Goal: Navigation & Orientation: Find specific page/section

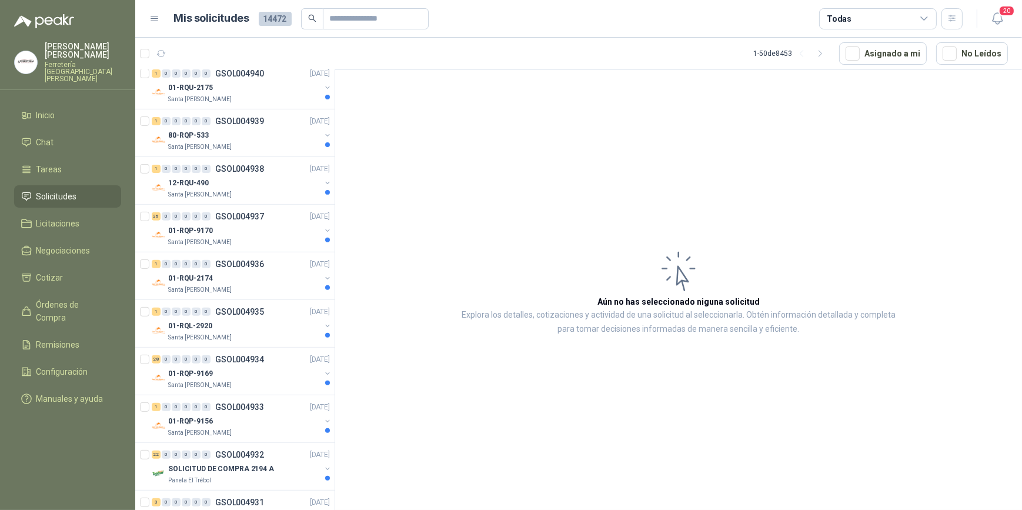
scroll to position [641, 0]
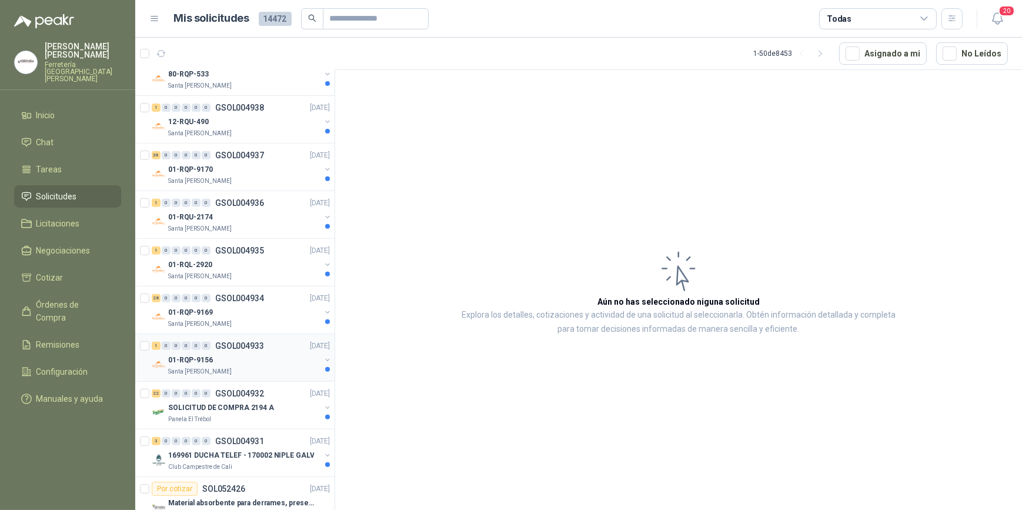
click at [239, 356] on div "01-RQP-9156" at bounding box center [244, 360] width 152 height 14
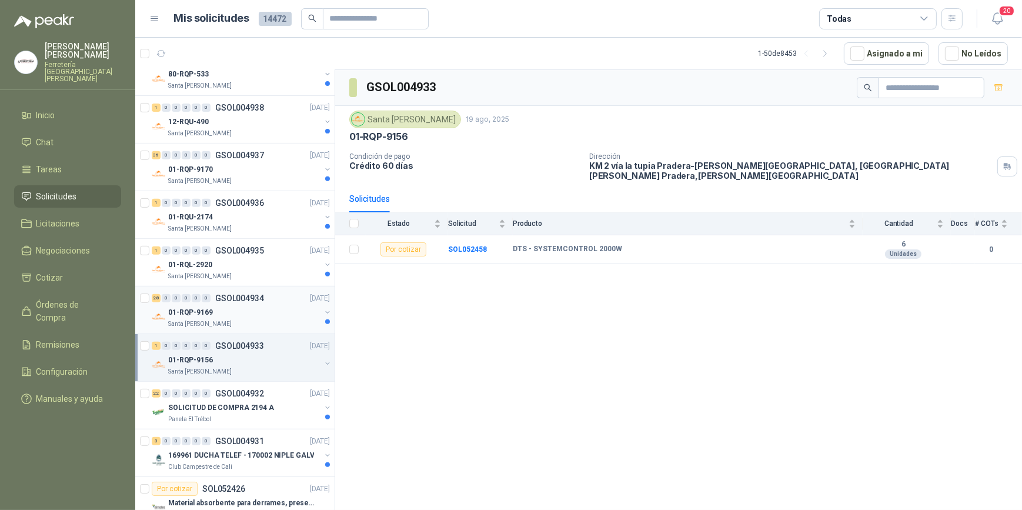
click at [236, 309] on div "01-RQP-9169" at bounding box center [244, 312] width 152 height 14
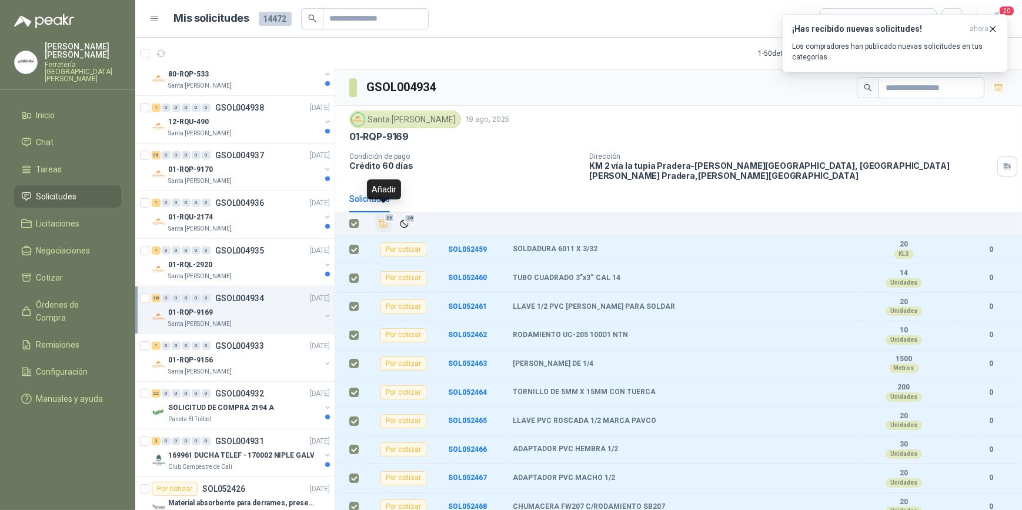
click at [384, 220] on icon "Añadir" at bounding box center [383, 224] width 9 height 8
click at [244, 269] on div "01-RQL-2920" at bounding box center [244, 265] width 152 height 14
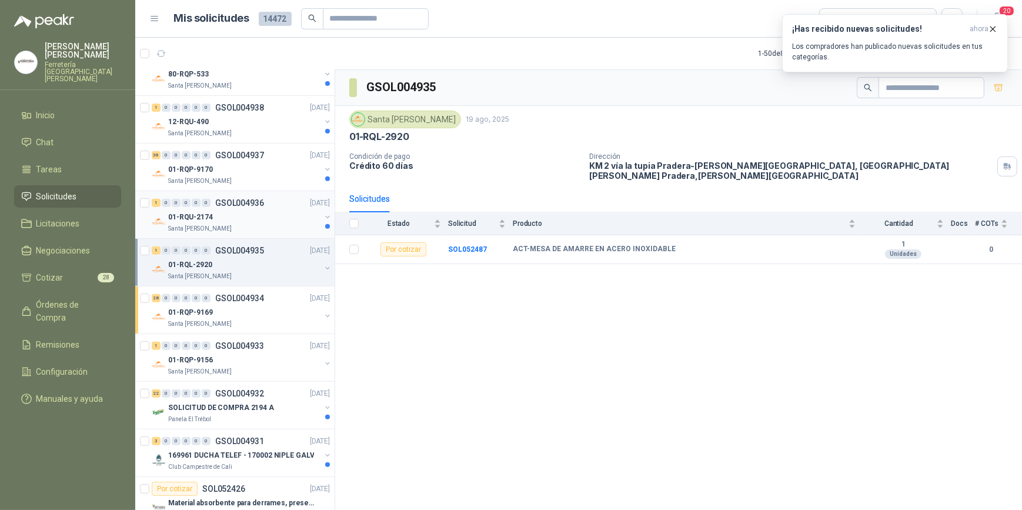
click at [236, 215] on div "01-RQU-2174" at bounding box center [244, 217] width 152 height 14
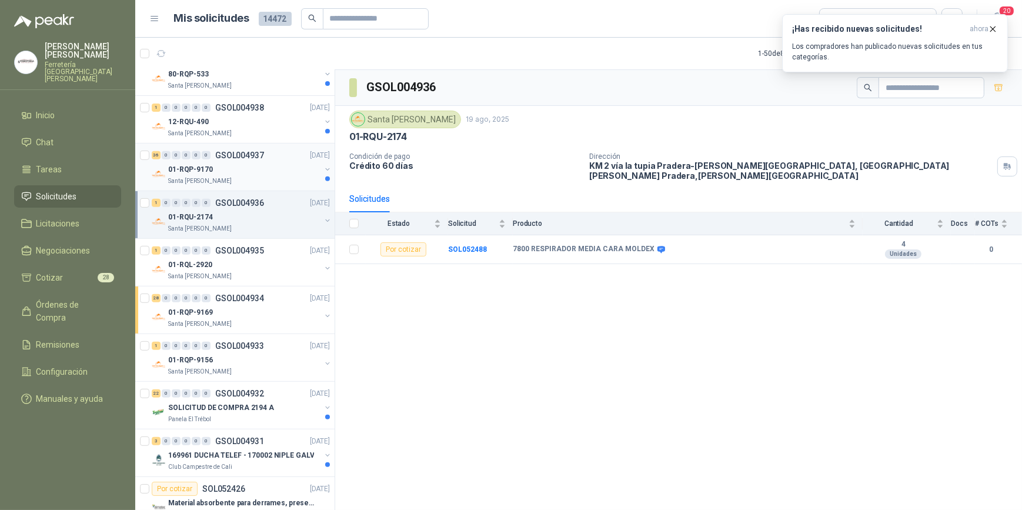
click at [235, 177] on div "Santa [PERSON_NAME]" at bounding box center [244, 180] width 152 height 9
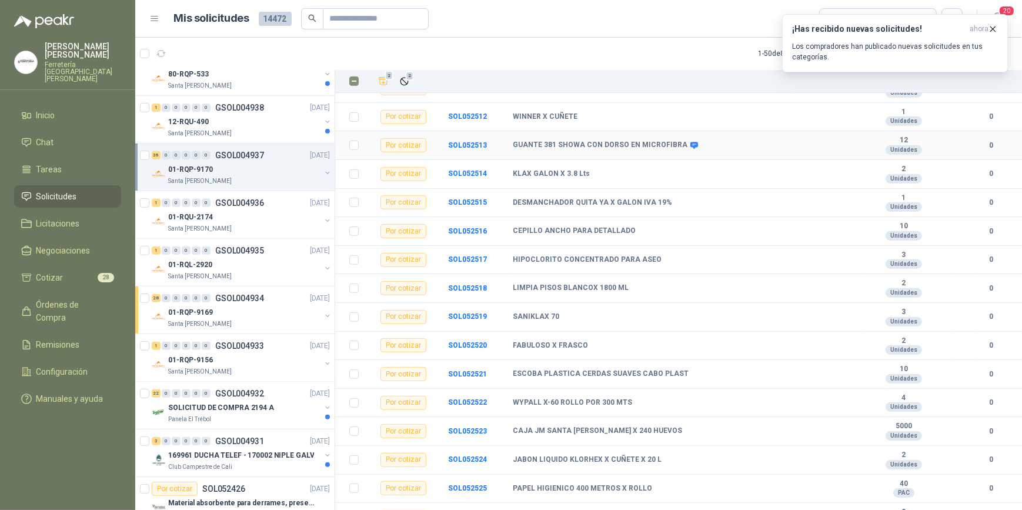
scroll to position [753, 0]
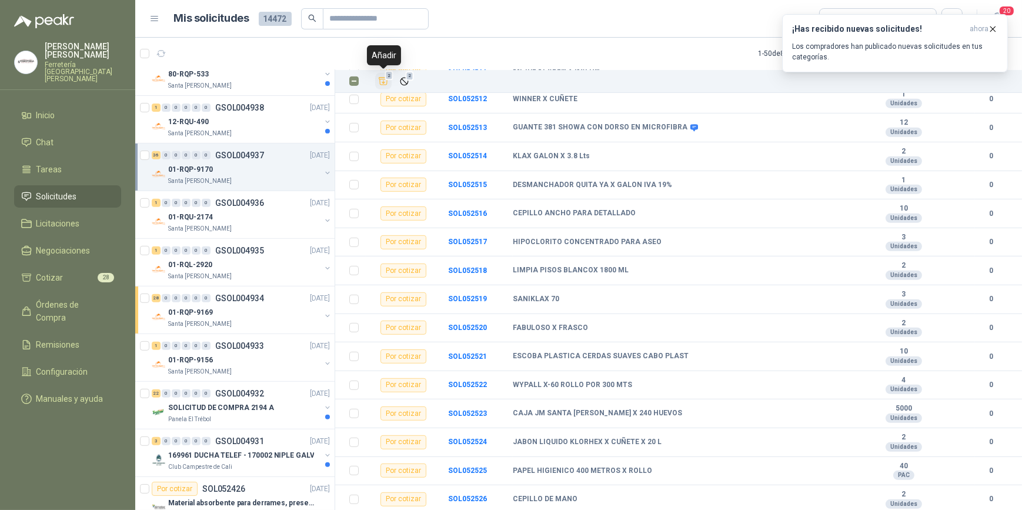
click at [380, 82] on icon "Añadir" at bounding box center [383, 82] width 9 height 8
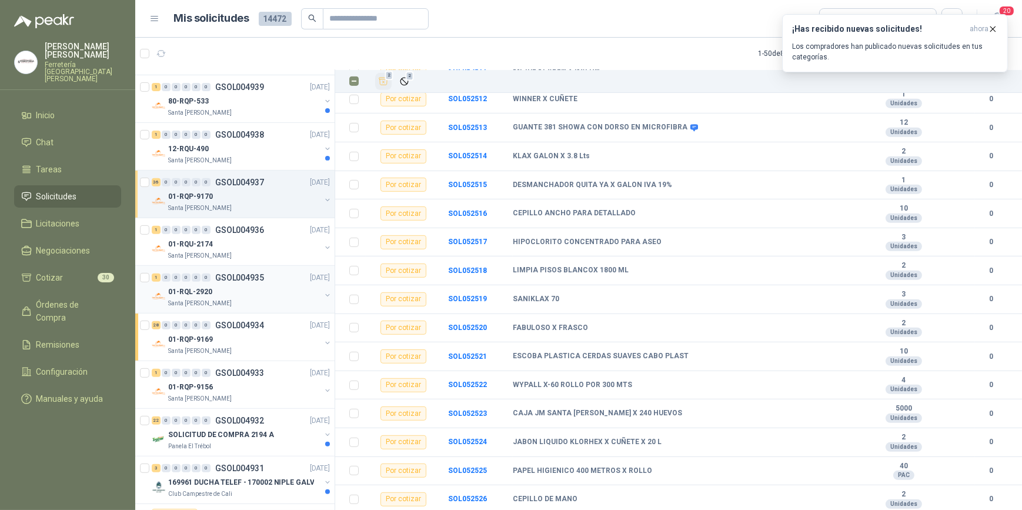
scroll to position [588, 0]
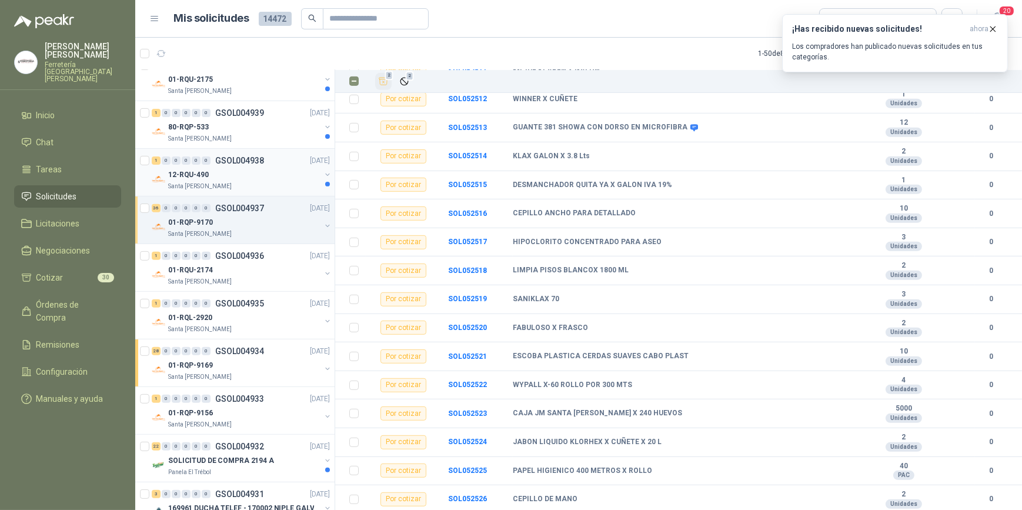
click at [251, 172] on div "12-RQU-490" at bounding box center [244, 175] width 152 height 14
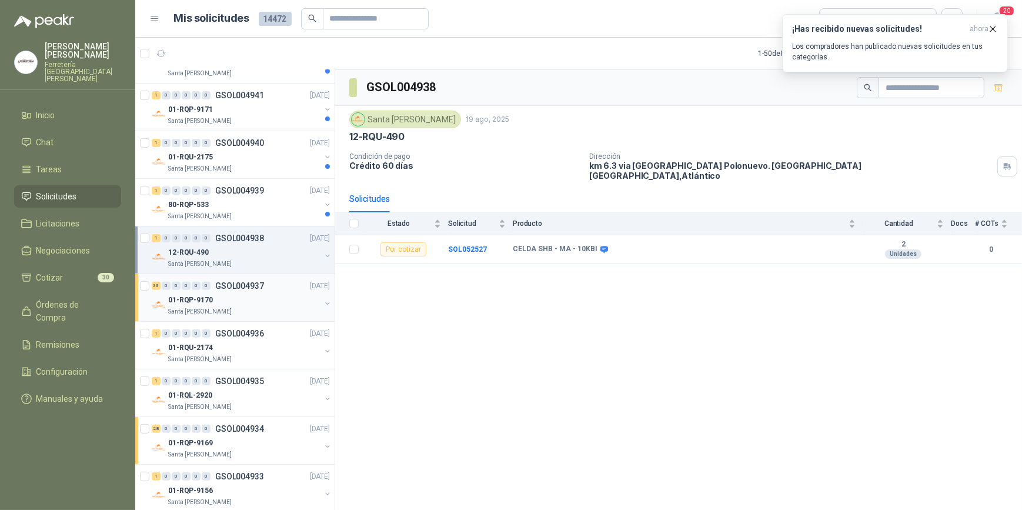
scroll to position [481, 0]
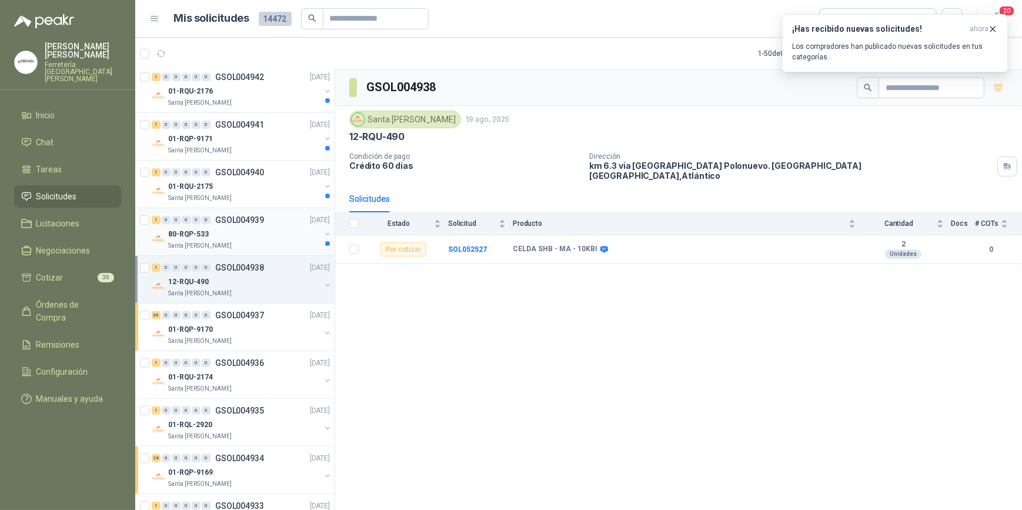
click at [232, 228] on div "80-RQP-533" at bounding box center [244, 234] width 152 height 14
click at [241, 232] on div "80-RQP-533" at bounding box center [244, 234] width 152 height 14
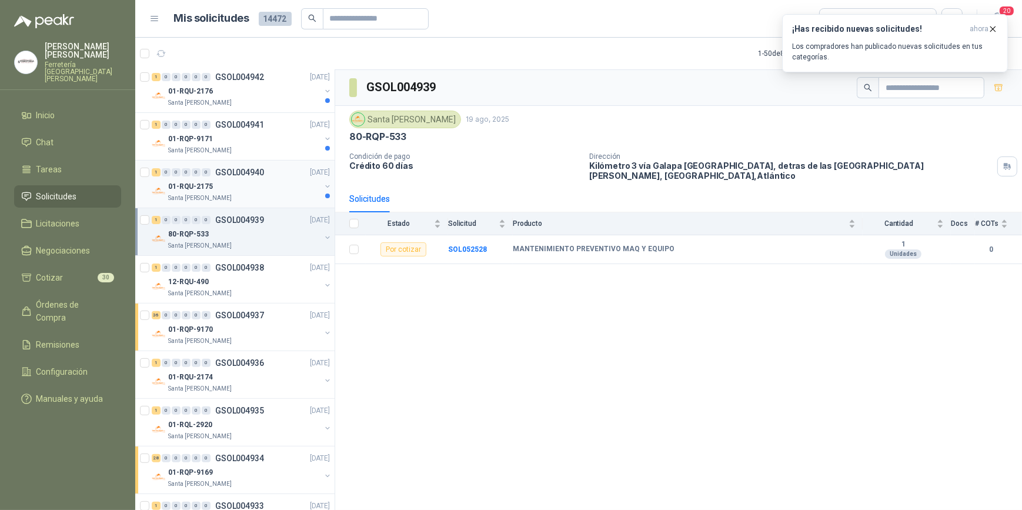
click at [234, 182] on div "01-RQU-2175" at bounding box center [244, 186] width 152 height 14
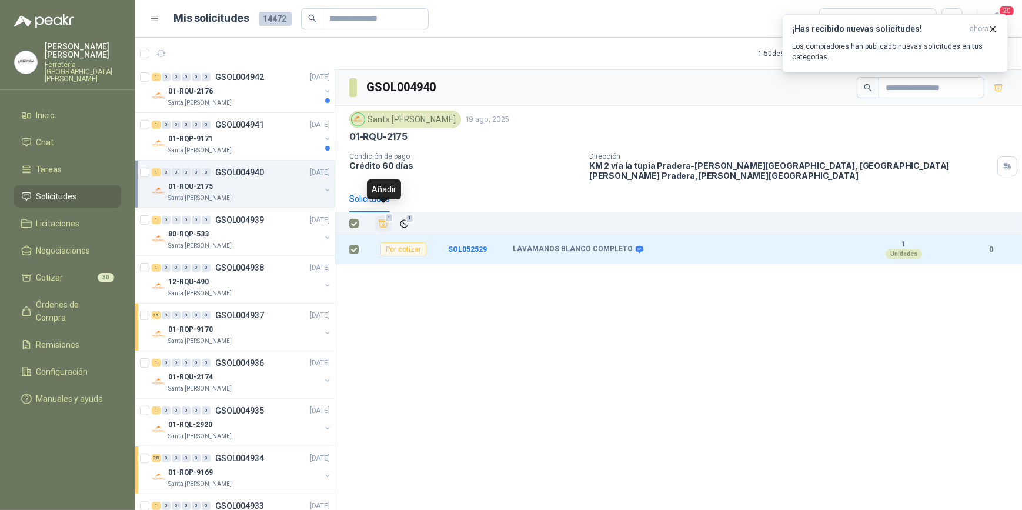
click at [382, 218] on icon "Añadir" at bounding box center [383, 223] width 11 height 11
click at [241, 136] on div "01-RQP-9171" at bounding box center [244, 139] width 152 height 14
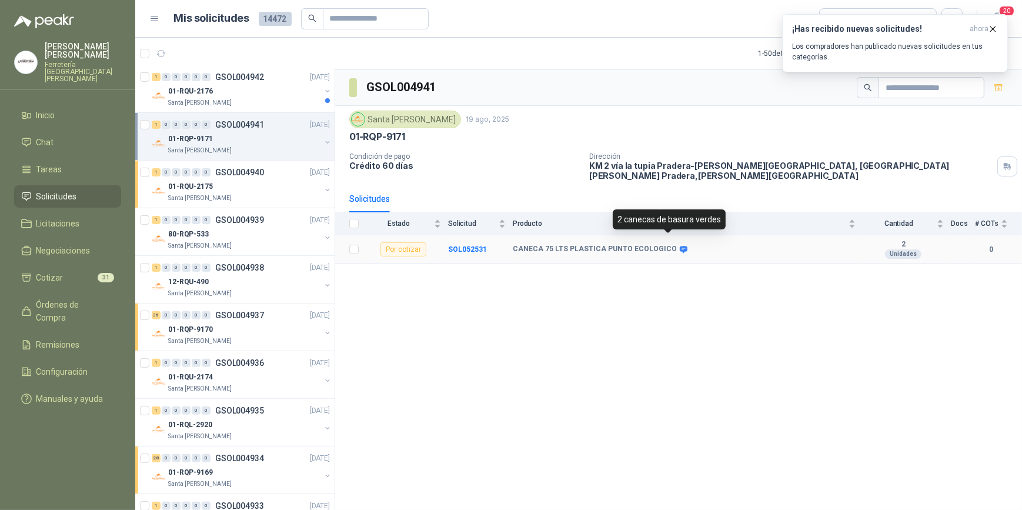
click at [679, 245] on icon at bounding box center [683, 249] width 9 height 9
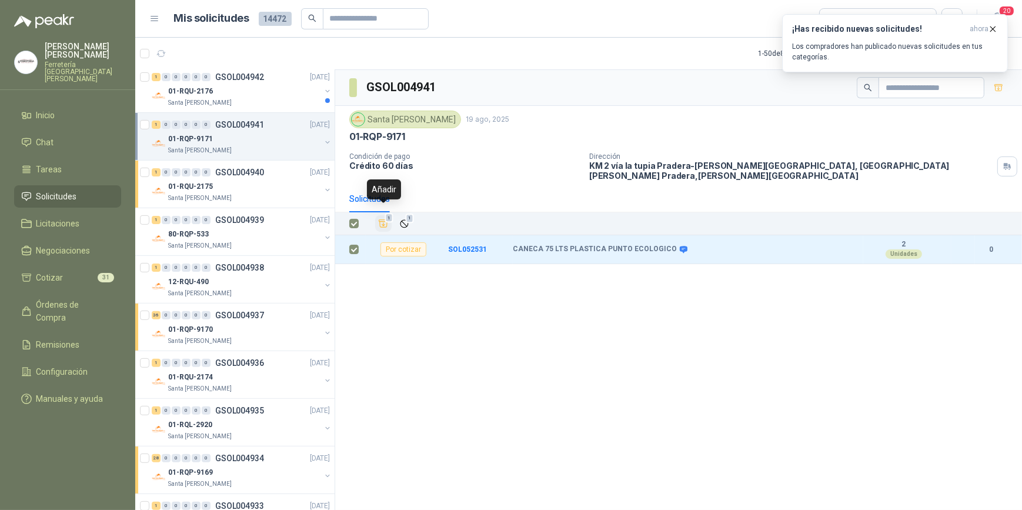
click at [381, 218] on icon "Añadir" at bounding box center [383, 223] width 11 height 11
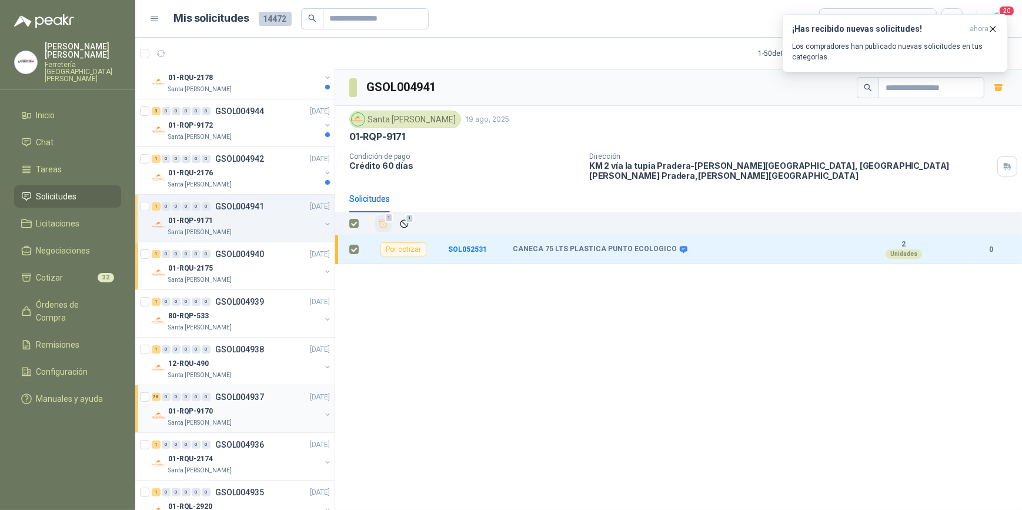
scroll to position [374, 0]
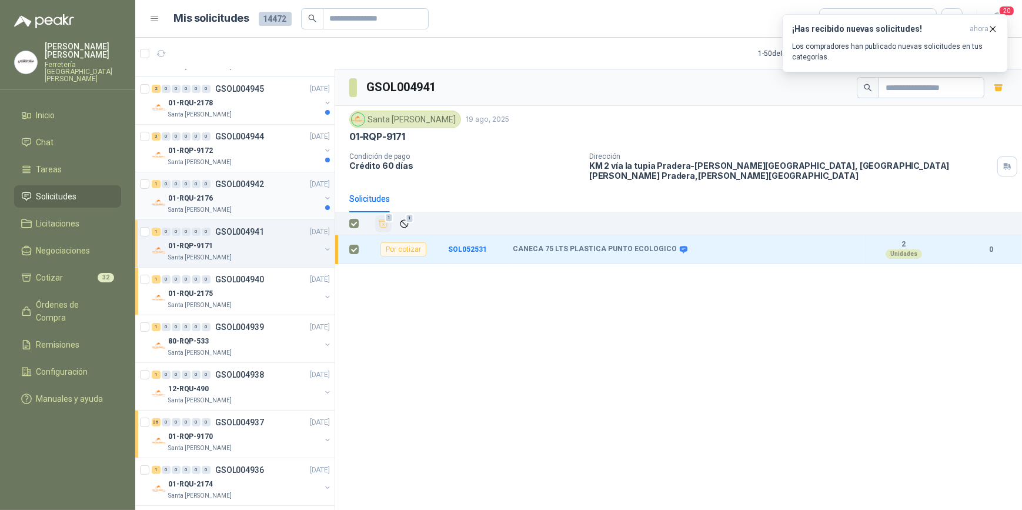
click at [249, 196] on div "01-RQU-2176" at bounding box center [244, 198] width 152 height 14
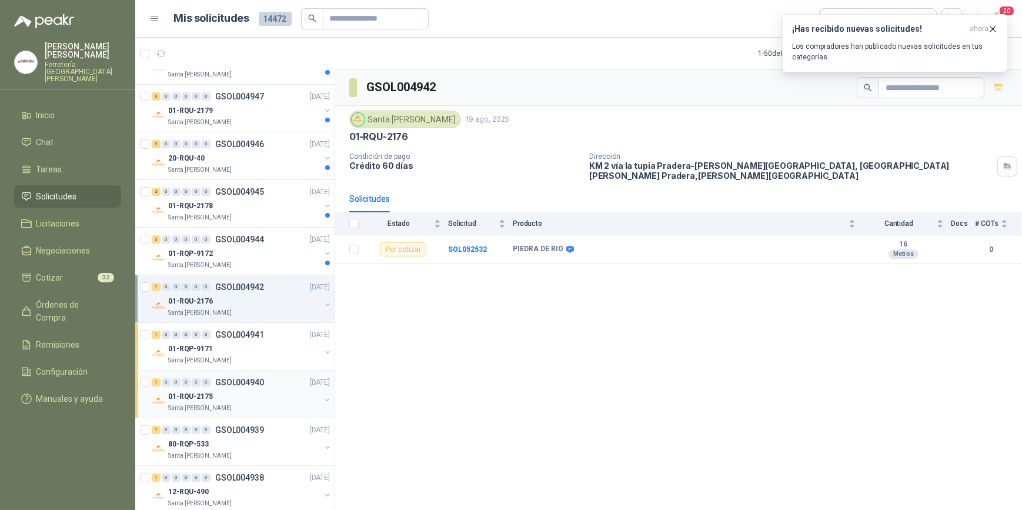
scroll to position [267, 0]
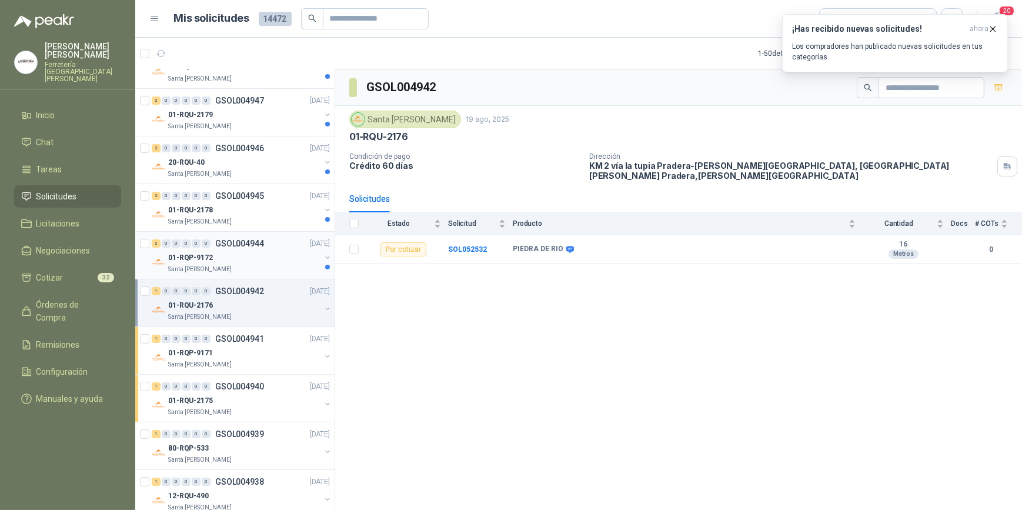
click at [236, 252] on div "01-RQP-9172" at bounding box center [244, 258] width 152 height 14
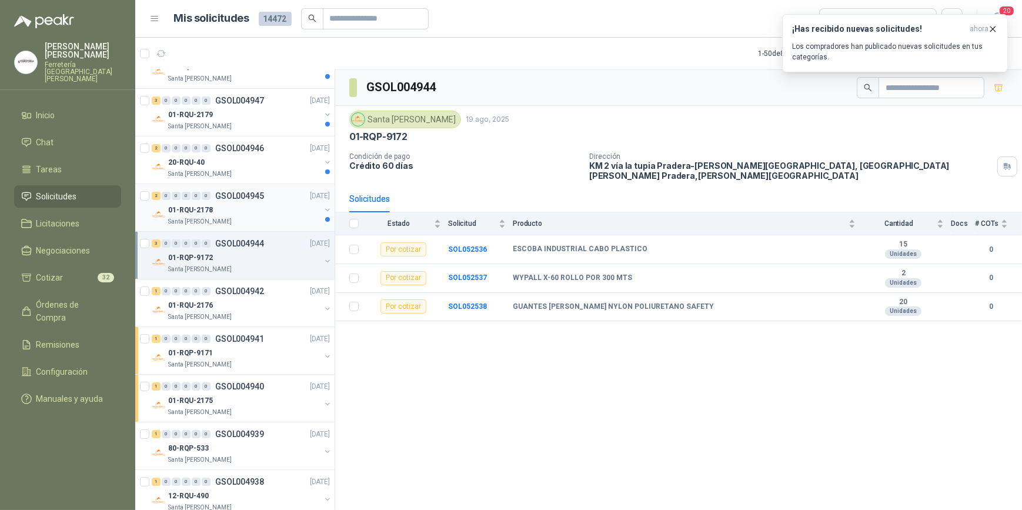
click at [228, 211] on div "01-RQU-2178" at bounding box center [244, 210] width 152 height 14
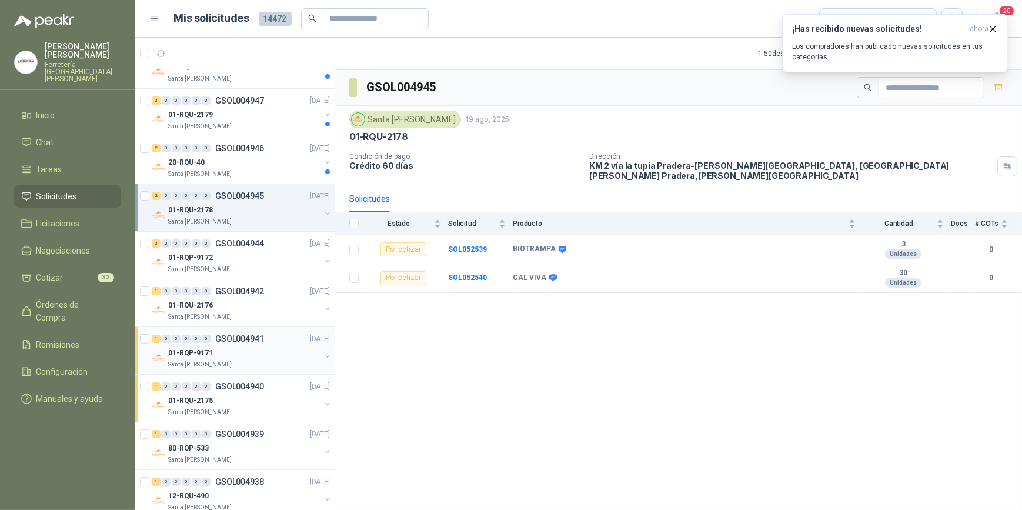
scroll to position [214, 0]
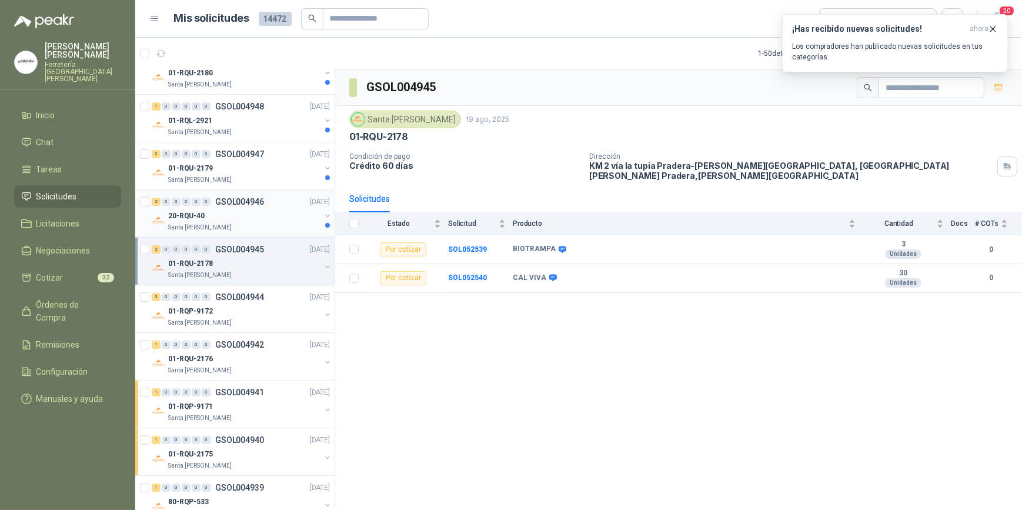
click at [241, 216] on div "20-RQU-40" at bounding box center [244, 216] width 152 height 14
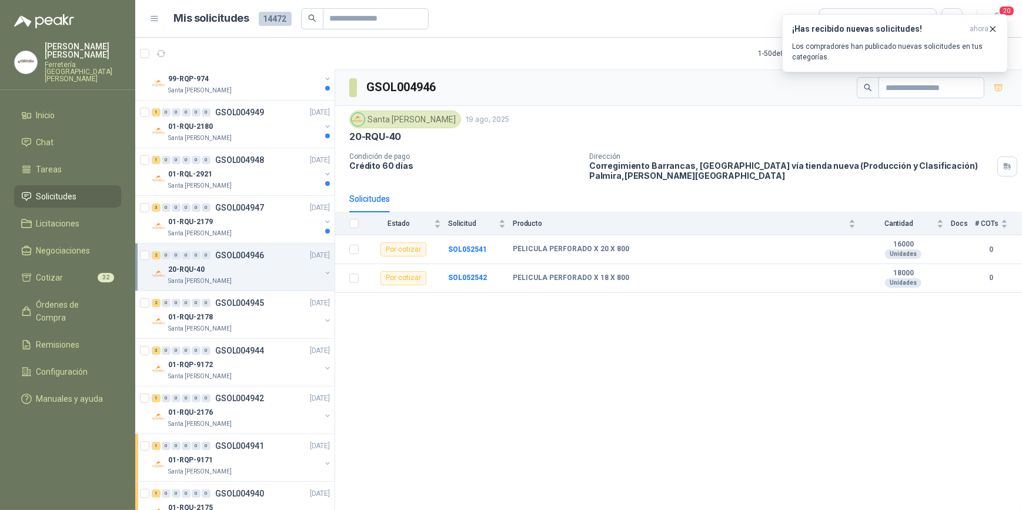
scroll to position [106, 0]
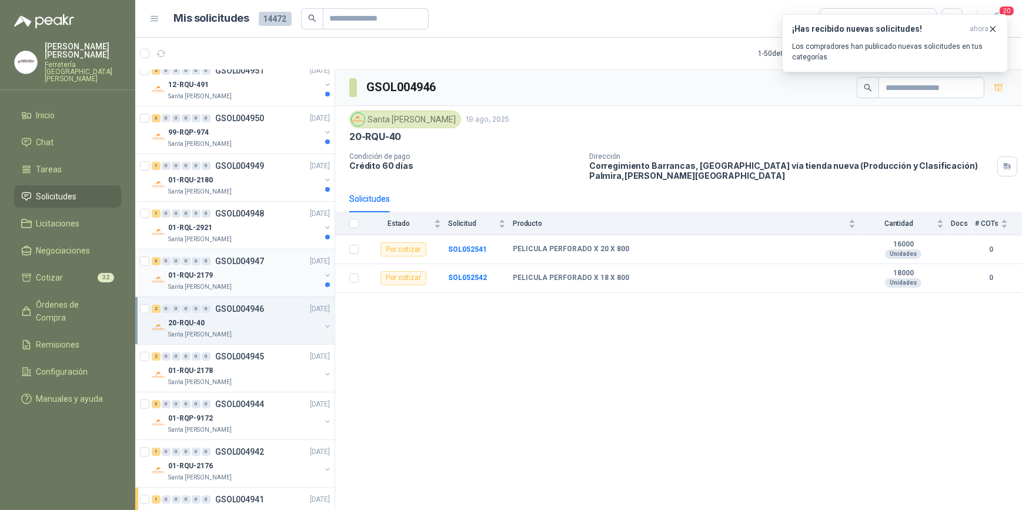
click at [256, 282] on div "Santa [PERSON_NAME]" at bounding box center [244, 286] width 152 height 9
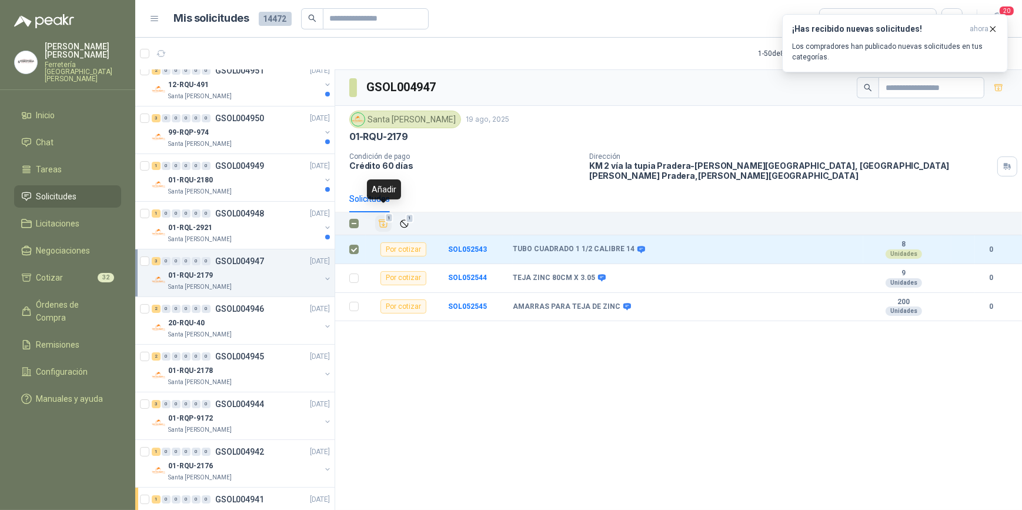
click at [382, 218] on icon "Añadir" at bounding box center [383, 223] width 11 height 11
click at [245, 225] on div "01-RQL-2921" at bounding box center [244, 228] width 152 height 14
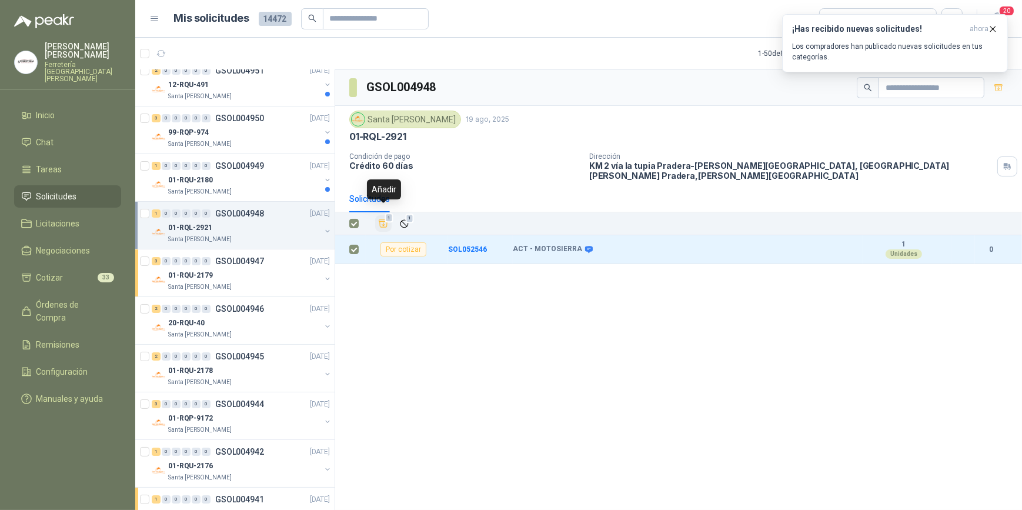
click at [382, 218] on icon "Añadir" at bounding box center [383, 223] width 11 height 11
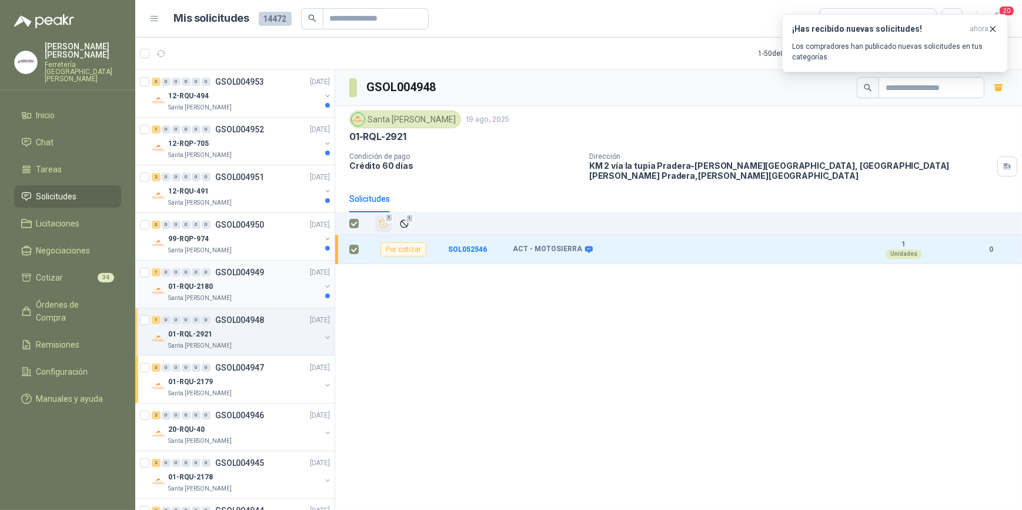
click at [235, 291] on div "01-RQU-2180" at bounding box center [244, 286] width 152 height 14
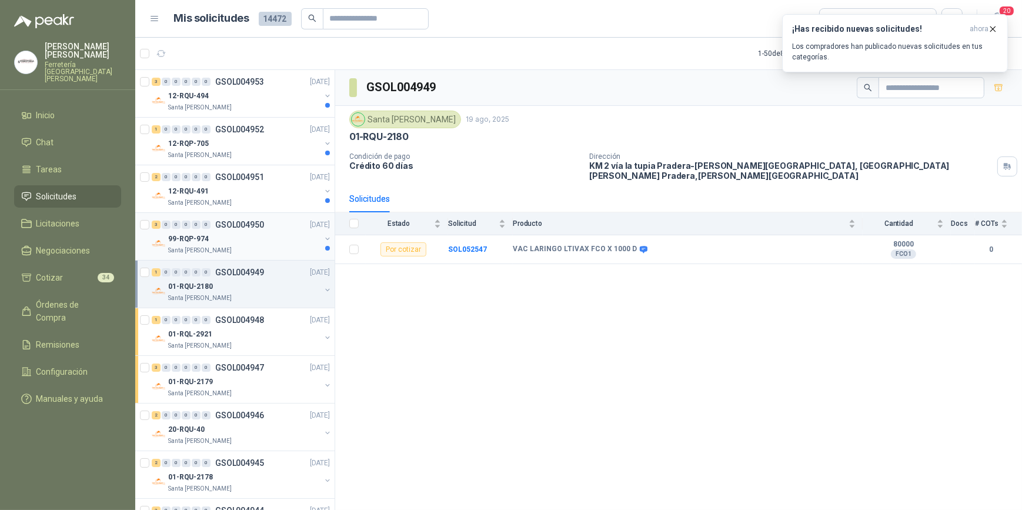
click at [236, 241] on div "99-RQP-974" at bounding box center [244, 239] width 152 height 14
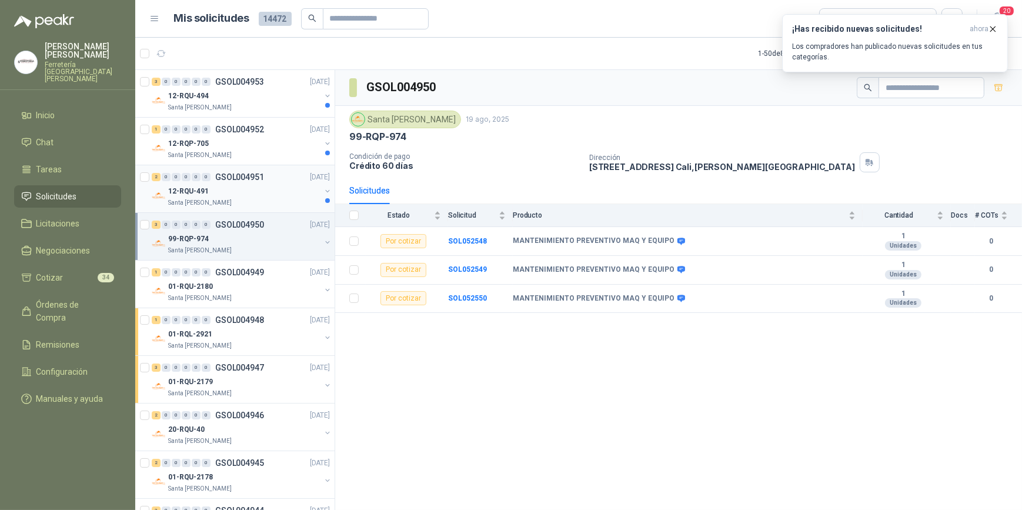
click at [233, 196] on div "12-RQU-491" at bounding box center [244, 191] width 152 height 14
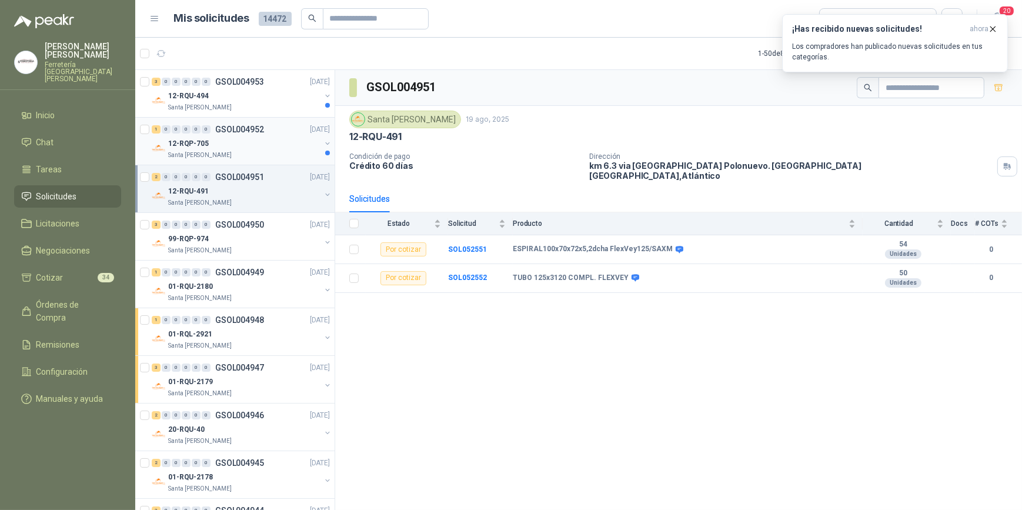
click at [236, 144] on div "12-RQP-705" at bounding box center [244, 143] width 152 height 14
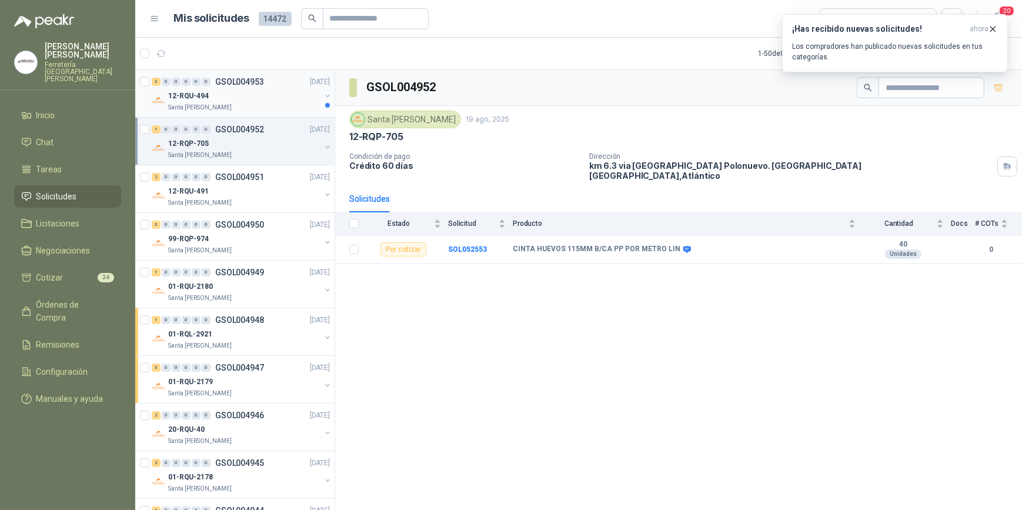
click at [241, 100] on div "12-RQU-494" at bounding box center [244, 96] width 152 height 14
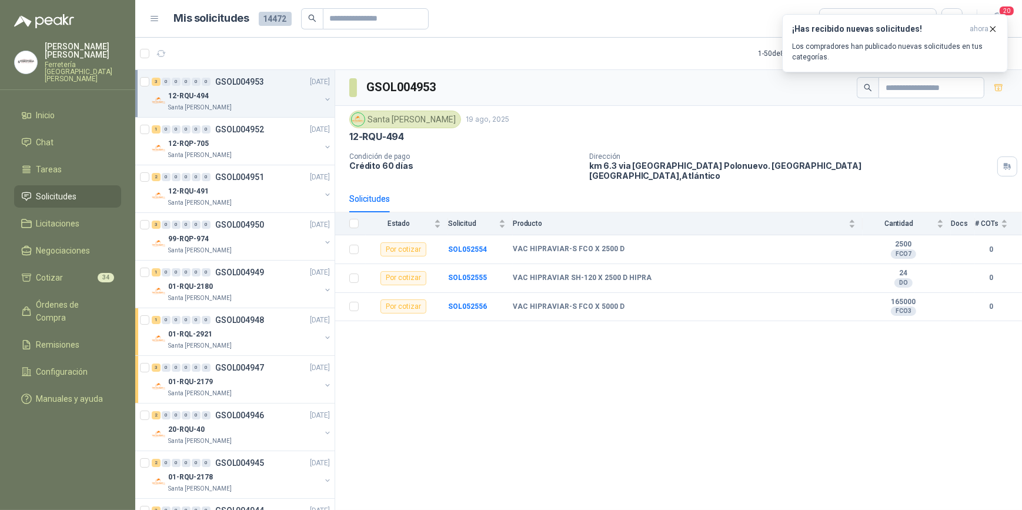
click at [582, 14] on article "Mis solicitudes 14472 Todas" at bounding box center [568, 18] width 789 height 21
click at [993, 28] on icon "button" at bounding box center [993, 29] width 10 height 10
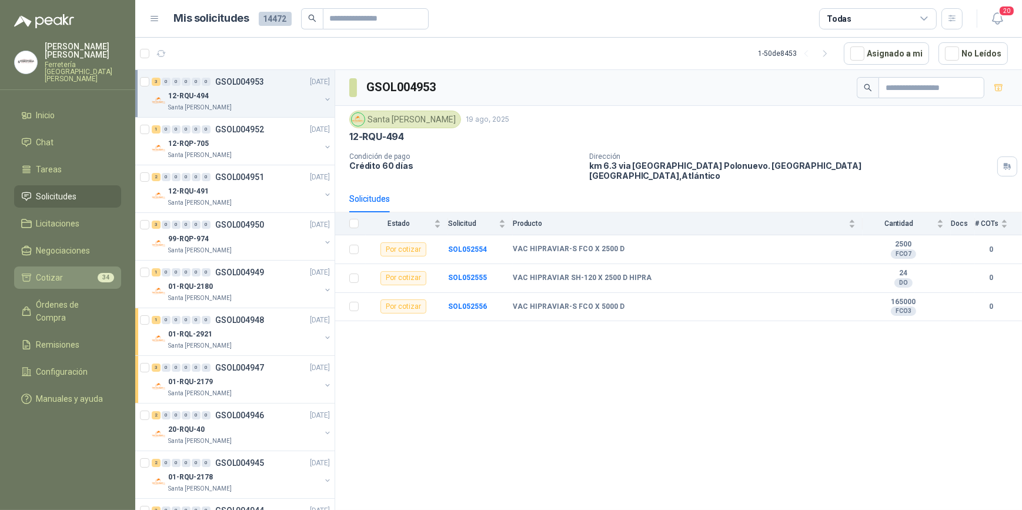
click at [57, 271] on span "Cotizar" at bounding box center [49, 277] width 27 height 13
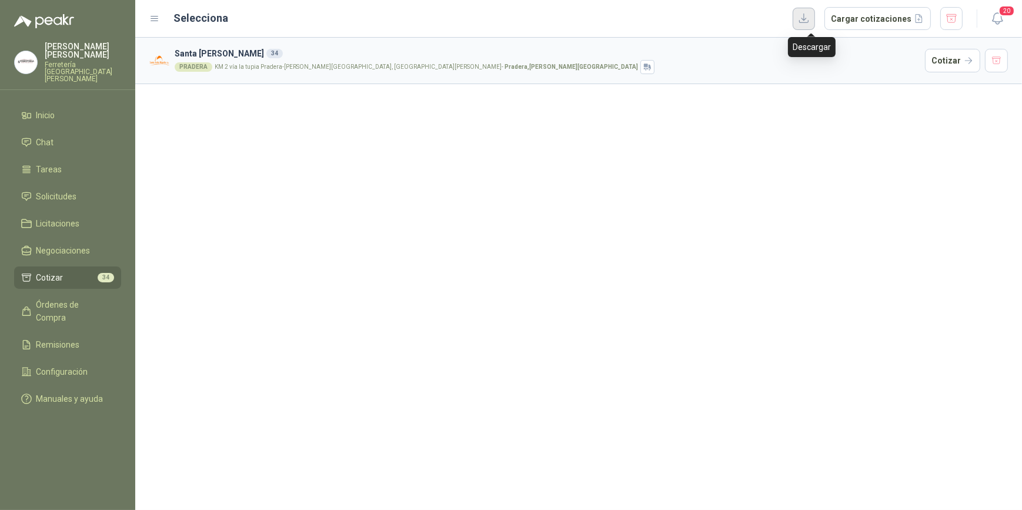
click at [809, 19] on button "button" at bounding box center [804, 19] width 22 height 22
